Goal: Task Accomplishment & Management: Manage account settings

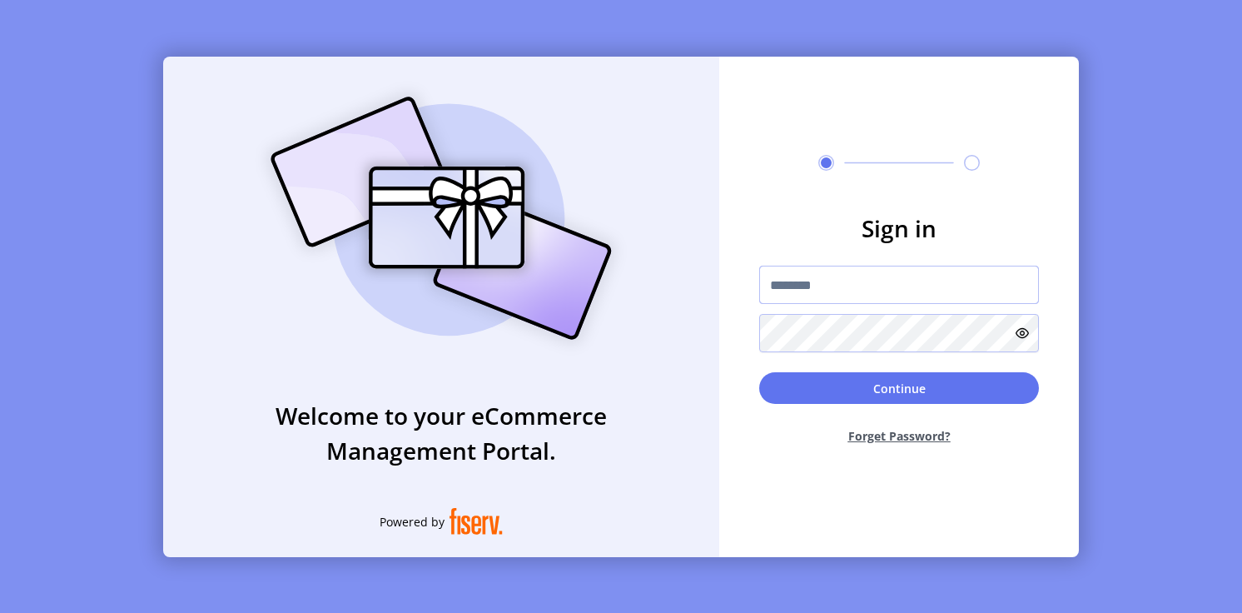
click at [848, 281] on input "text" at bounding box center [899, 285] width 280 height 38
type input "**********"
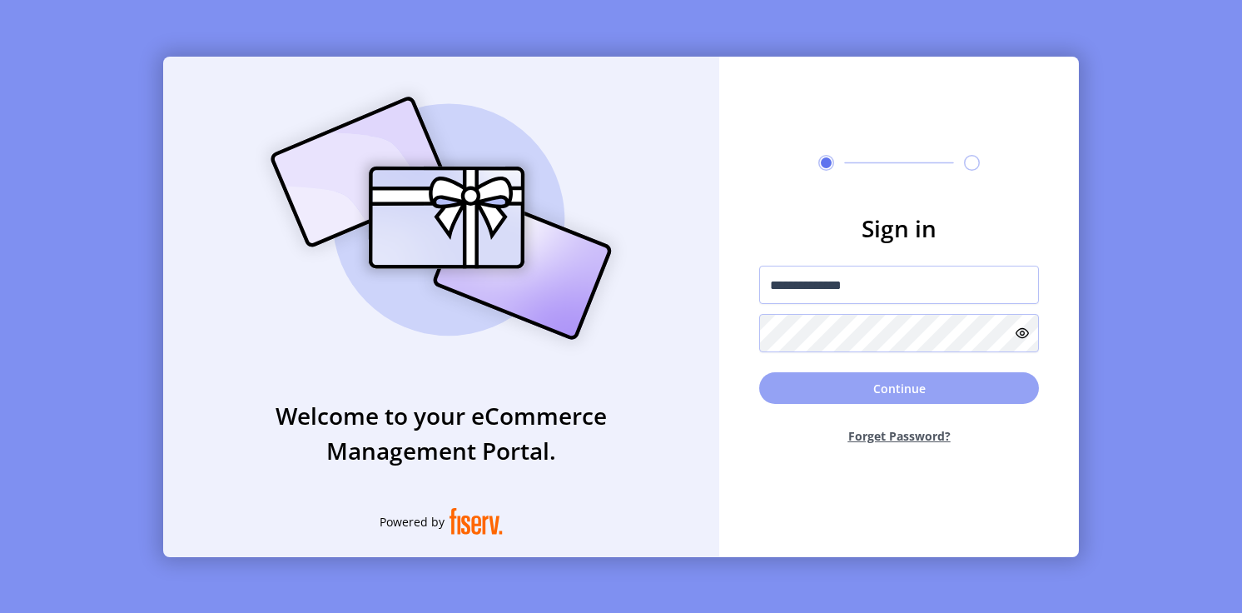
click at [806, 384] on button "Continue" at bounding box center [899, 388] width 280 height 32
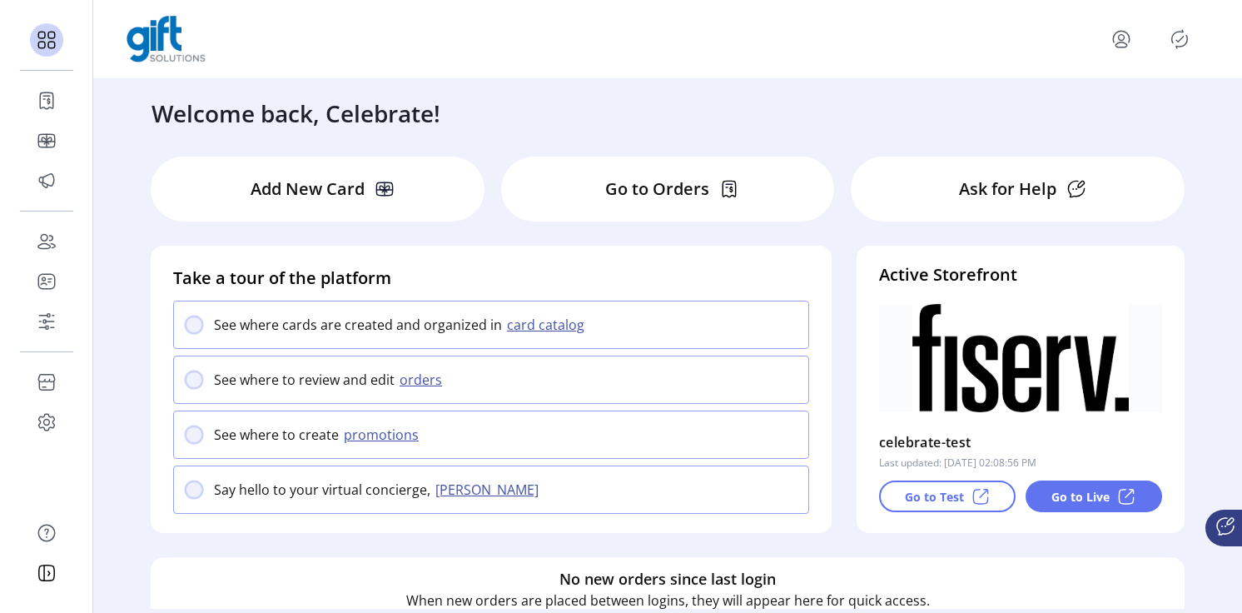
click at [638, 198] on p "Go to Orders" at bounding box center [657, 189] width 104 height 25
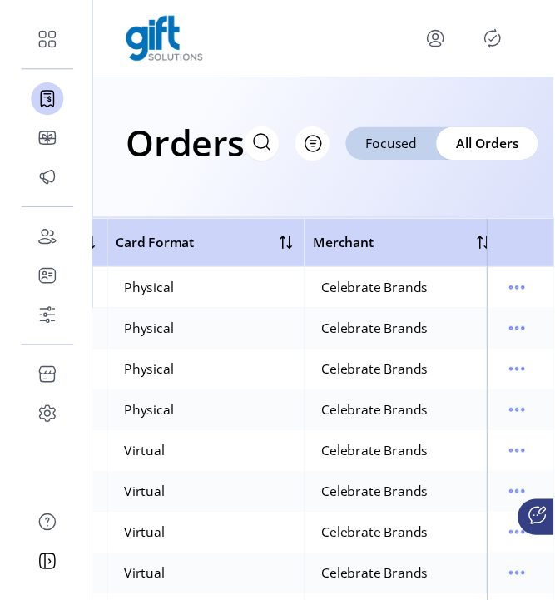
scroll to position [0, 1017]
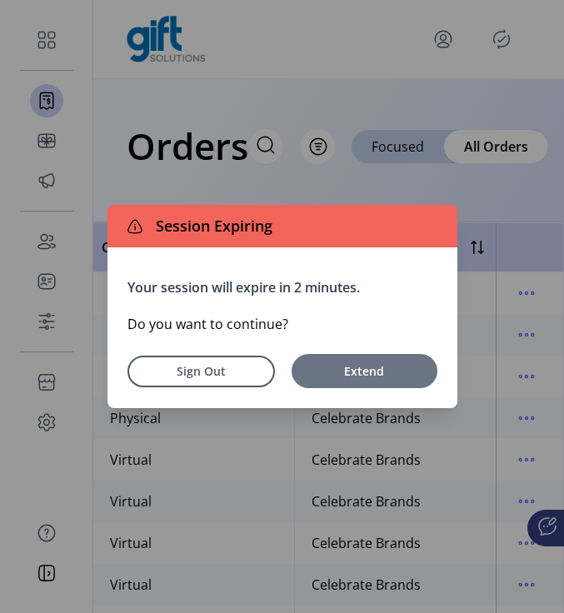
click at [376, 379] on span "Extend" at bounding box center [364, 370] width 129 height 17
